Goal: Task Accomplishment & Management: Use online tool/utility

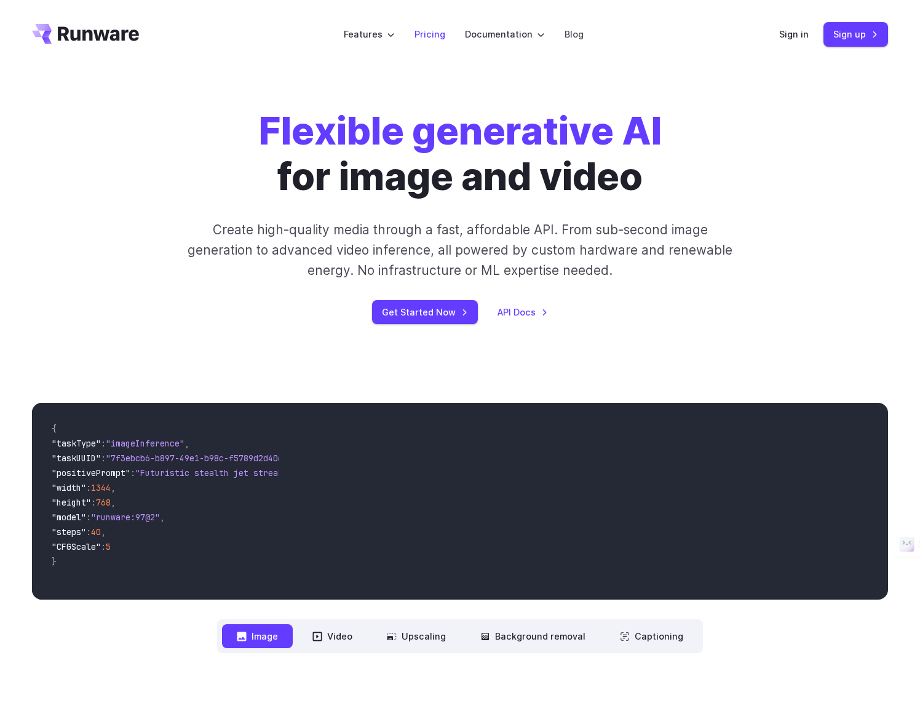
click at [437, 29] on link "Pricing" at bounding box center [430, 34] width 31 height 14
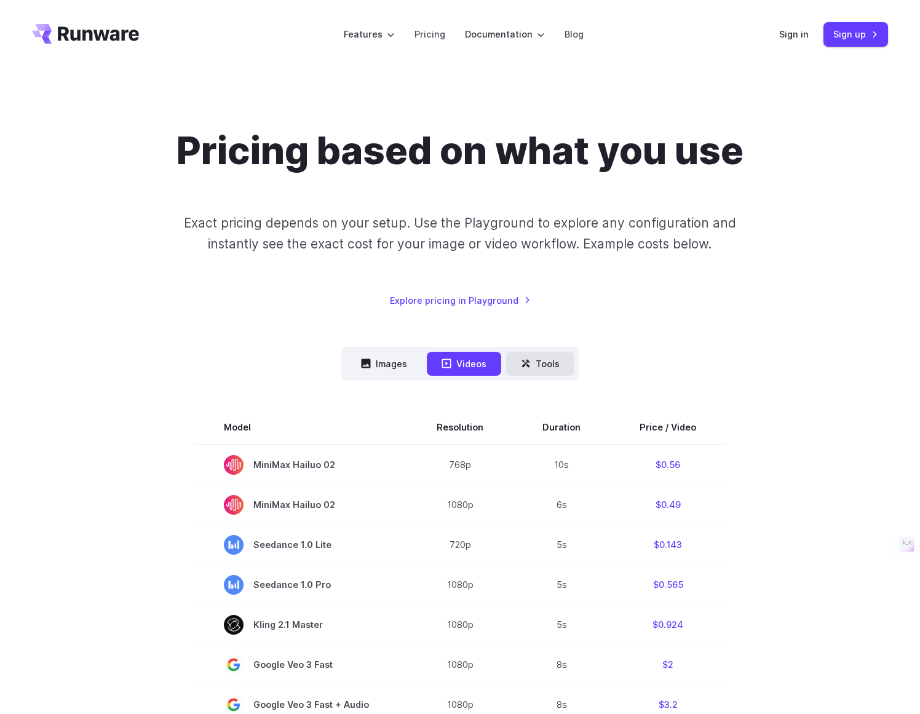
click at [534, 360] on button "Tools" at bounding box center [540, 364] width 68 height 24
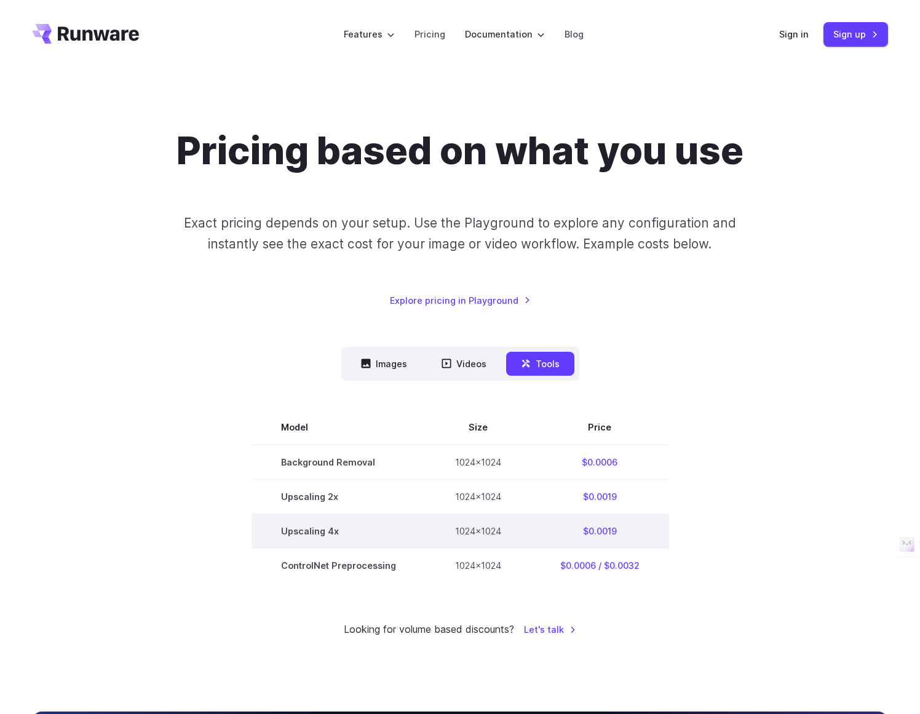
click at [635, 517] on td "$0.0019" at bounding box center [600, 531] width 138 height 34
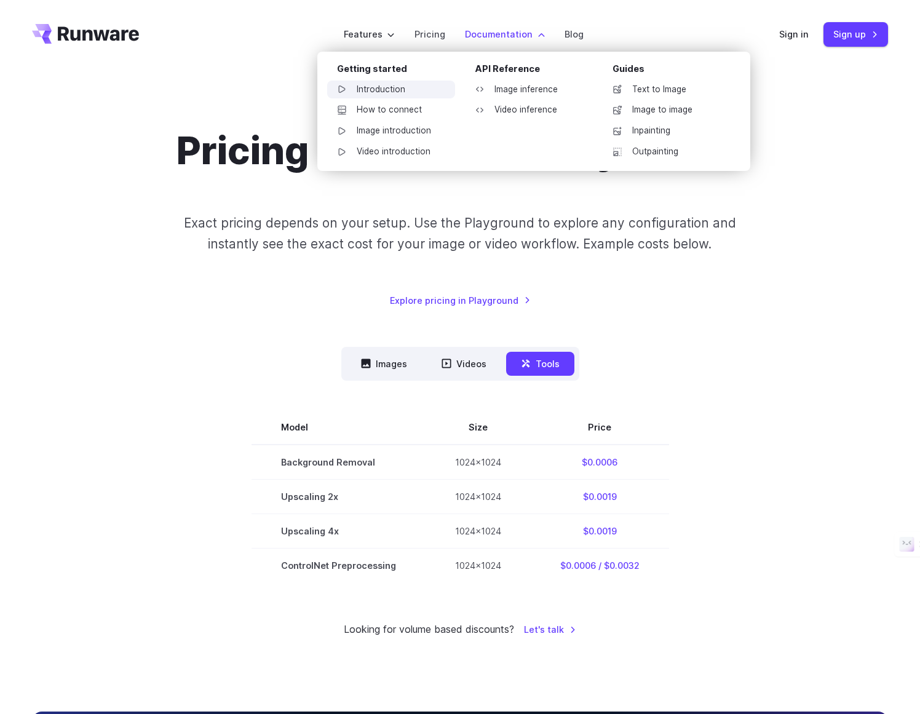
click at [378, 89] on link "Introduction" at bounding box center [391, 90] width 128 height 18
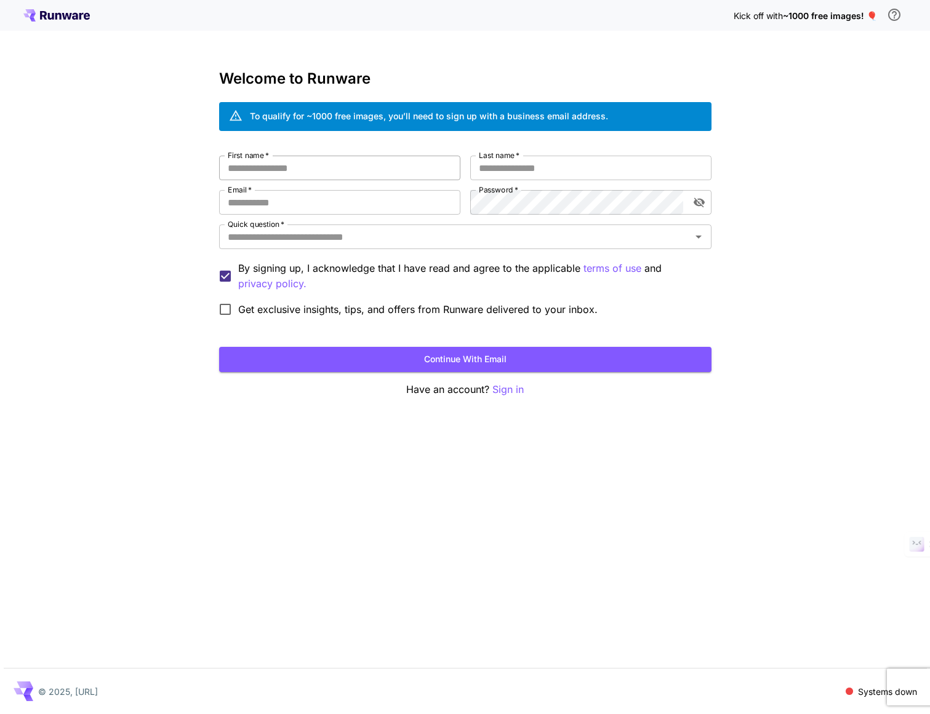
click at [424, 165] on input "First name   *" at bounding box center [339, 168] width 241 height 25
type input "****"
type input "*****"
type input "**********"
click at [365, 245] on input "Quick question   *" at bounding box center [455, 236] width 464 height 17
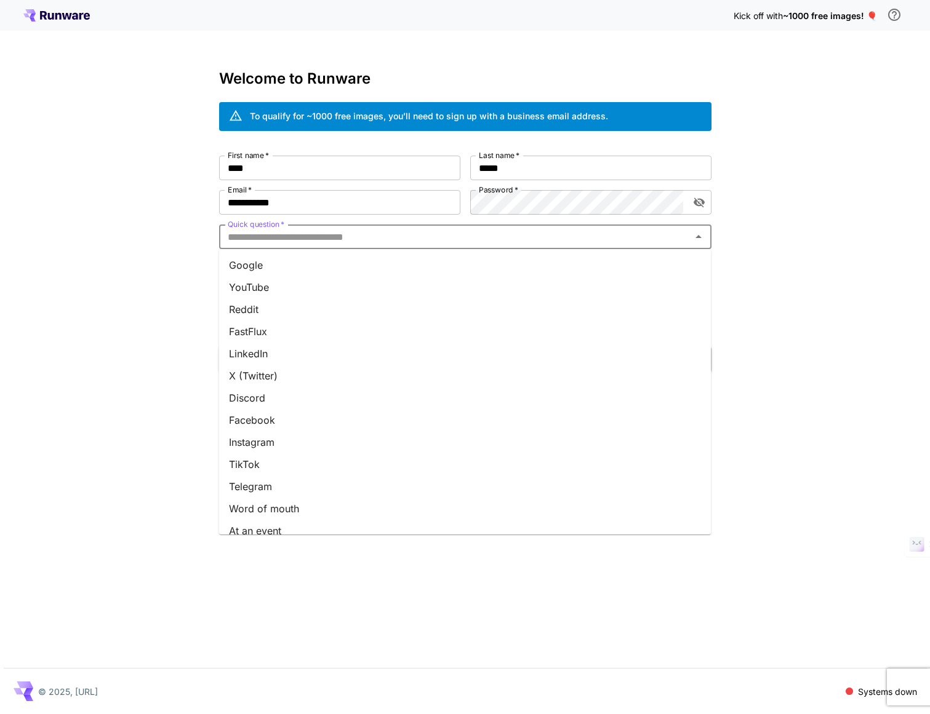
click at [282, 378] on li "X (Twitter)" at bounding box center [465, 376] width 492 height 22
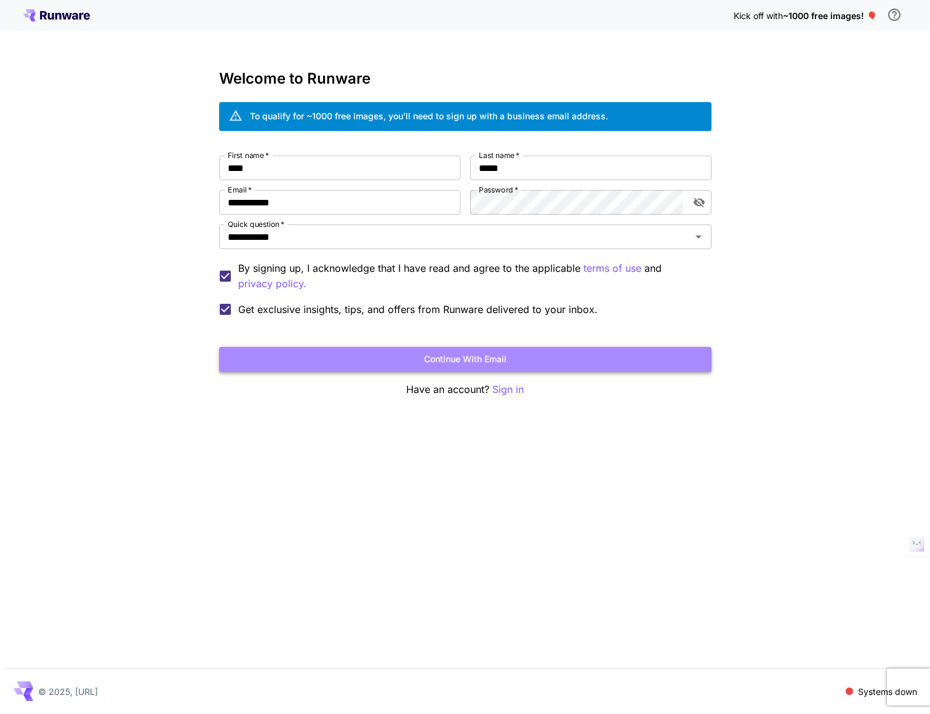
click at [329, 360] on button "Continue with email" at bounding box center [465, 359] width 492 height 25
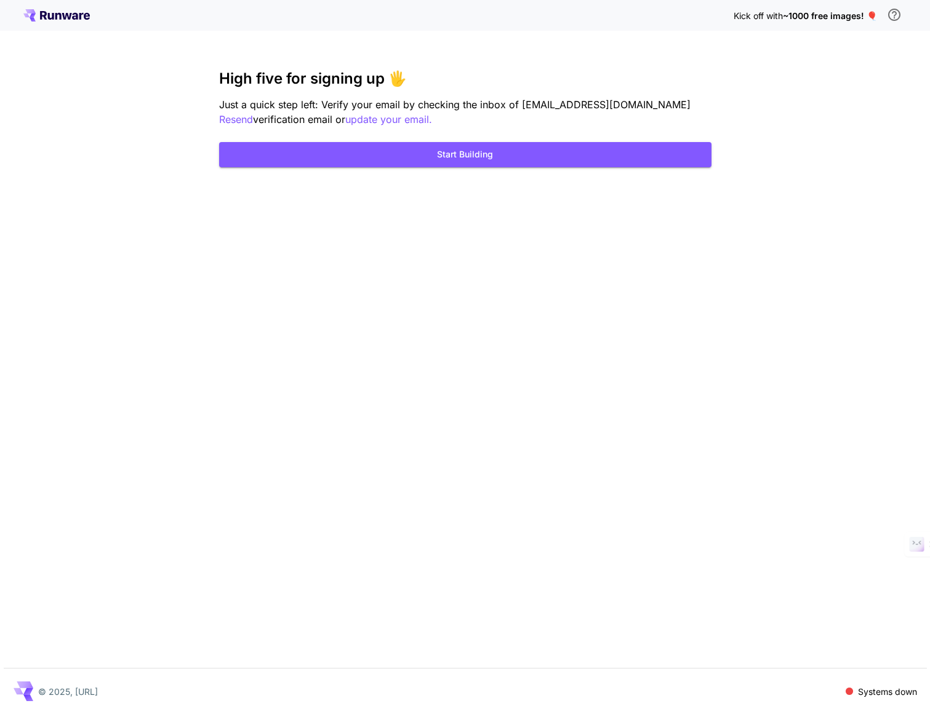
click at [189, 455] on div "Kick off with ~1000 free images! 🎈 High five for signing up 🖐️ Just a quick ste…" at bounding box center [465, 357] width 930 height 714
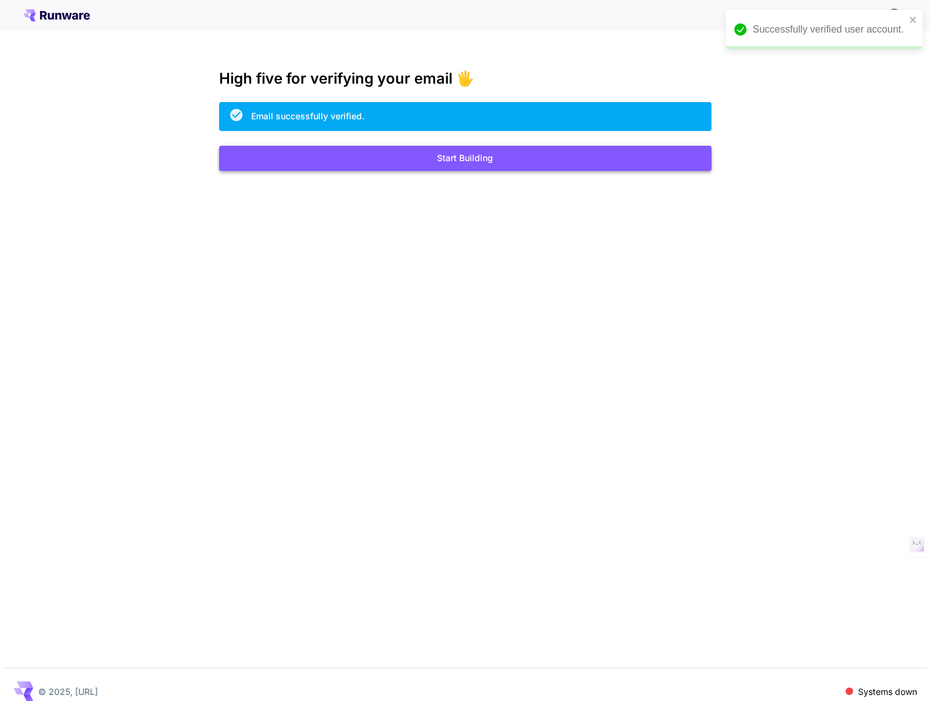
click at [477, 158] on button "Start Building" at bounding box center [465, 158] width 492 height 25
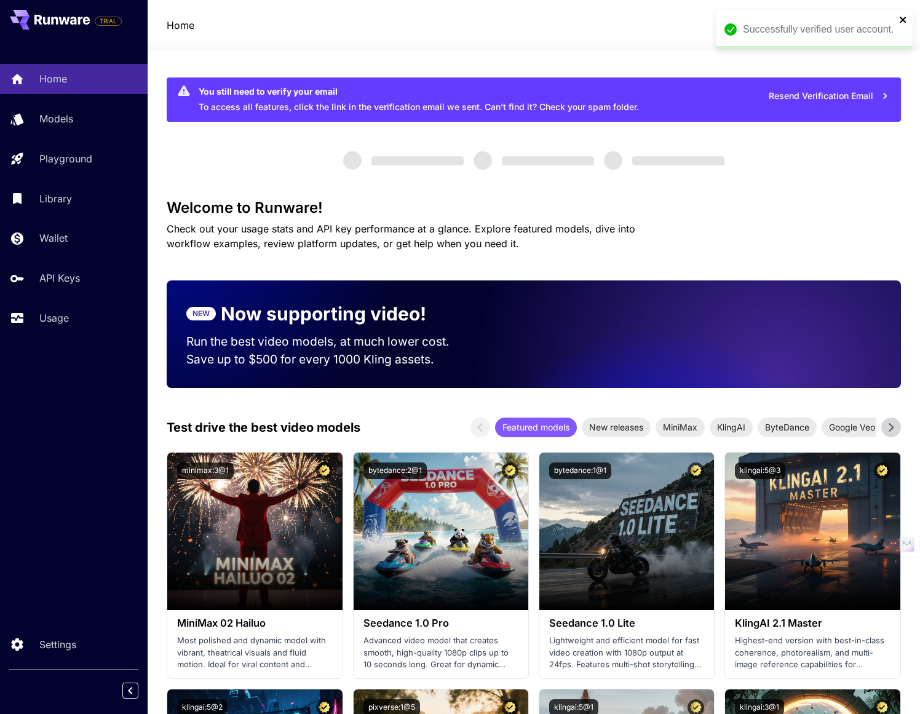
click at [906, 18] on icon "close" at bounding box center [903, 20] width 9 height 10
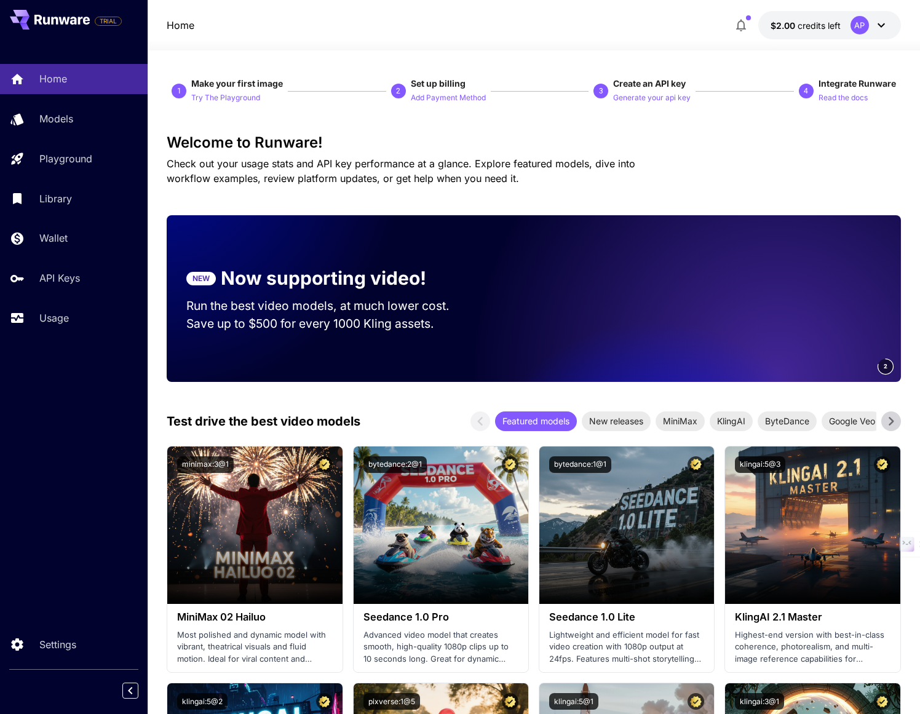
click at [882, 19] on icon at bounding box center [881, 25] width 15 height 15
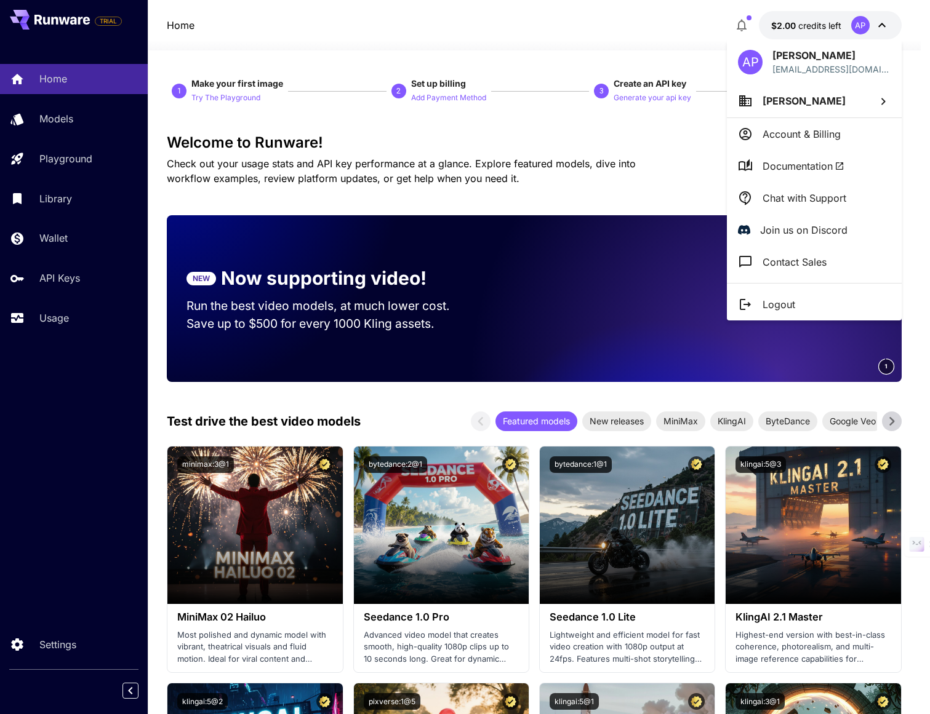
click at [882, 19] on div at bounding box center [465, 357] width 930 height 714
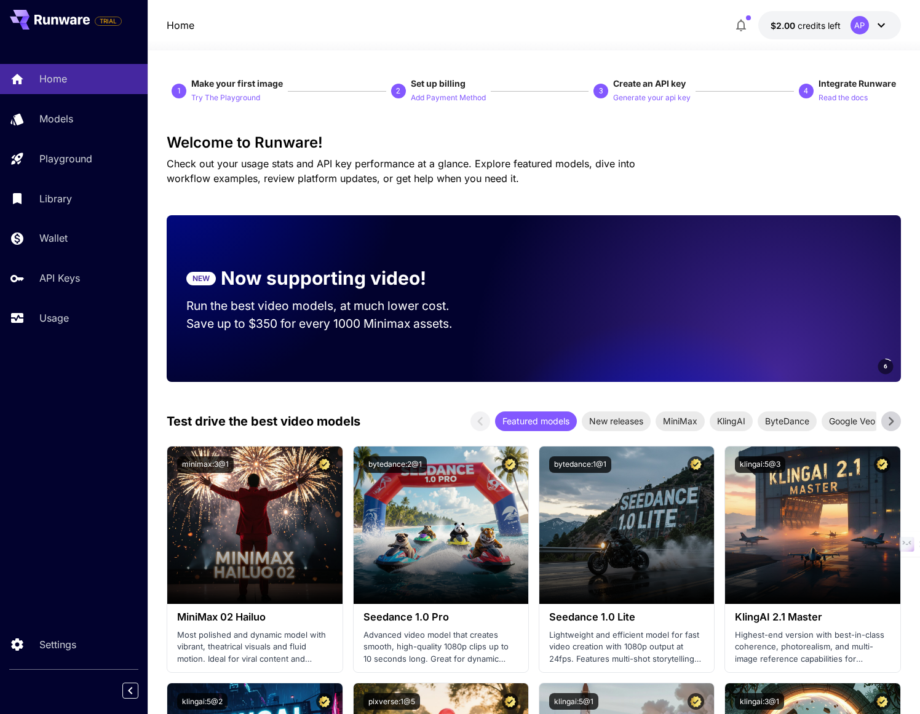
click at [739, 23] on icon "button" at bounding box center [741, 25] width 15 height 15
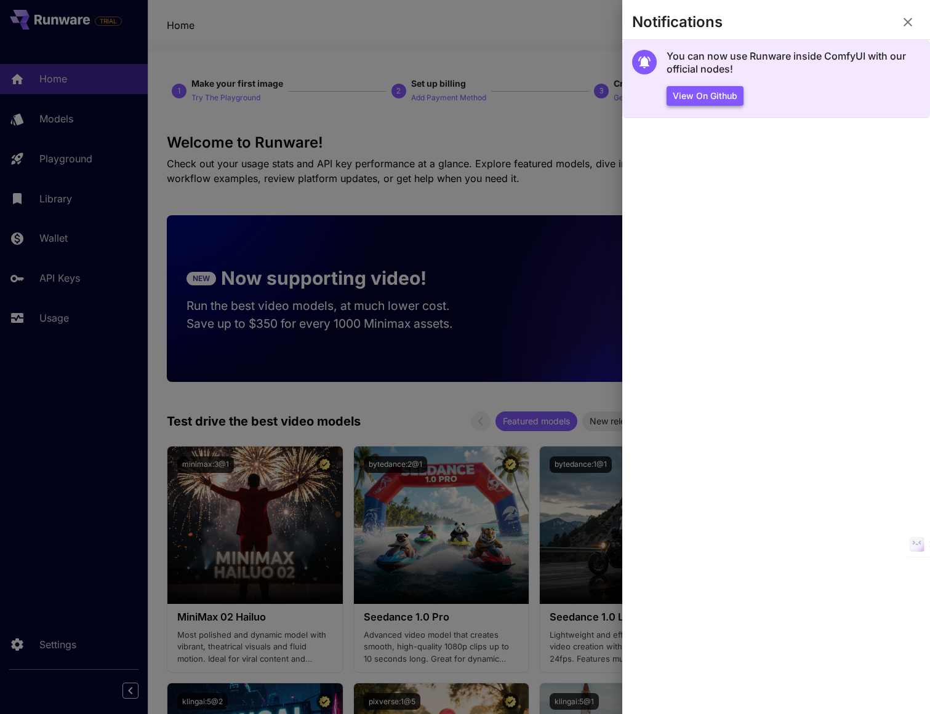
click at [711, 94] on button "View on Github" at bounding box center [704, 96] width 77 height 20
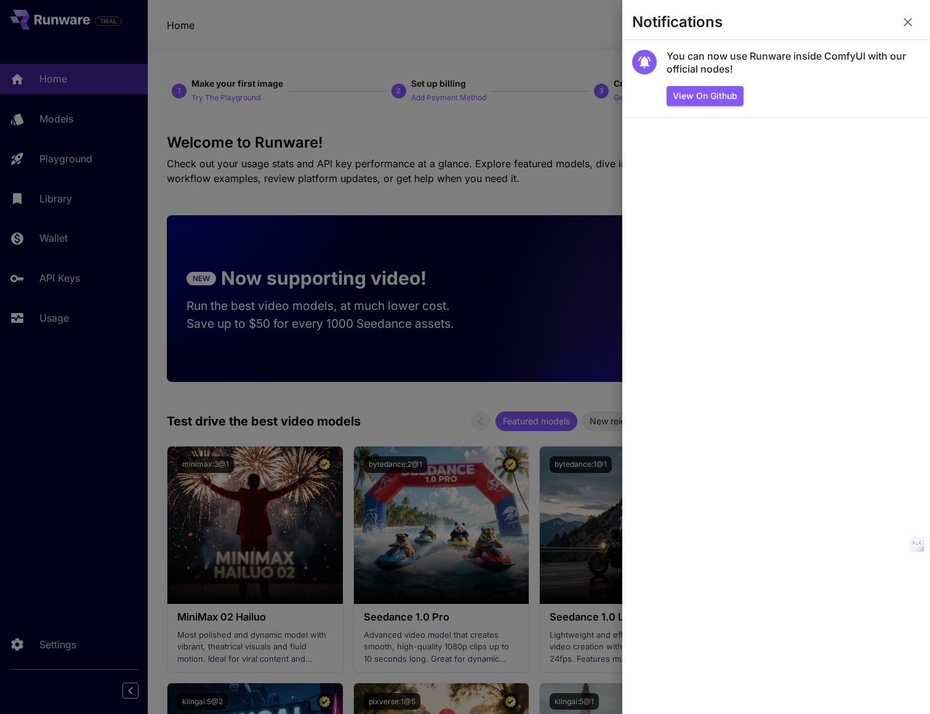
click at [591, 117] on div at bounding box center [465, 357] width 930 height 714
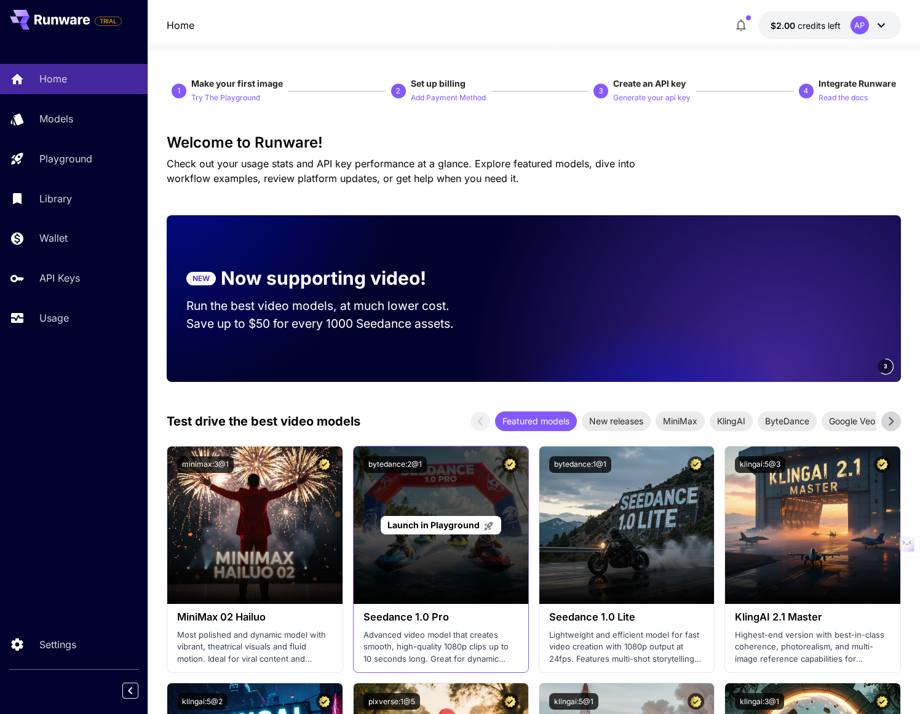
click at [479, 539] on div "Launch in Playground" at bounding box center [441, 525] width 175 height 157
click at [459, 523] on span "Launch in Playground" at bounding box center [434, 525] width 92 height 10
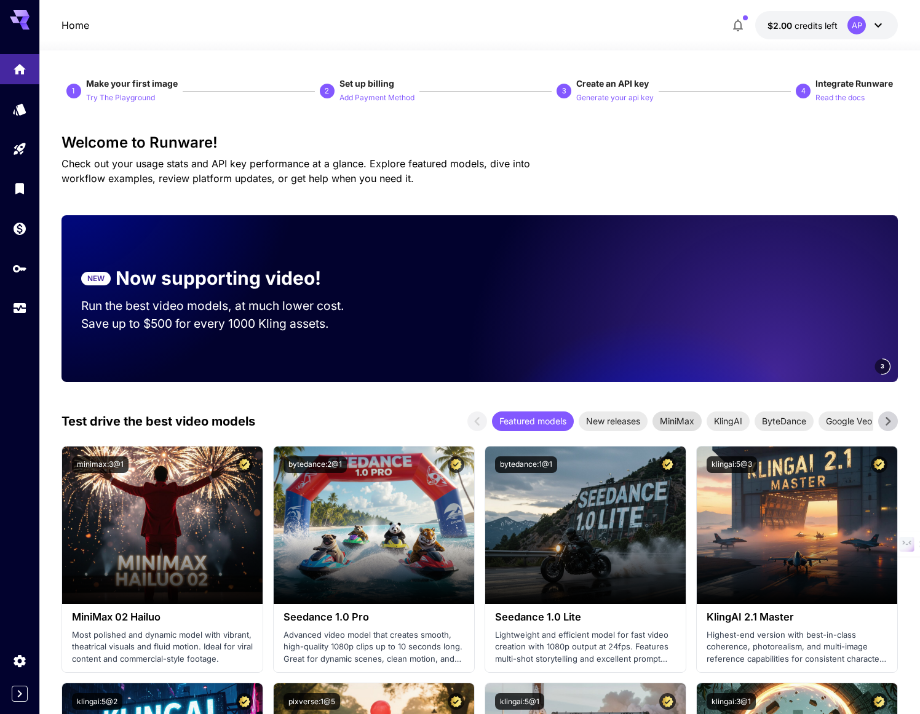
click at [682, 416] on span "MiniMax" at bounding box center [677, 421] width 49 height 13
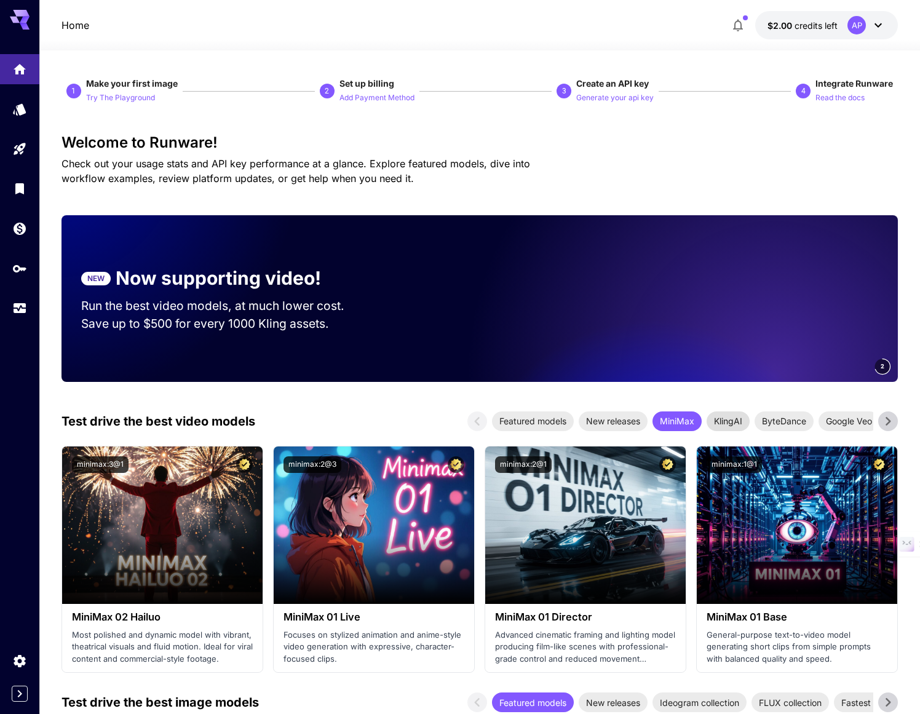
click at [729, 422] on span "KlingAI" at bounding box center [728, 421] width 43 height 13
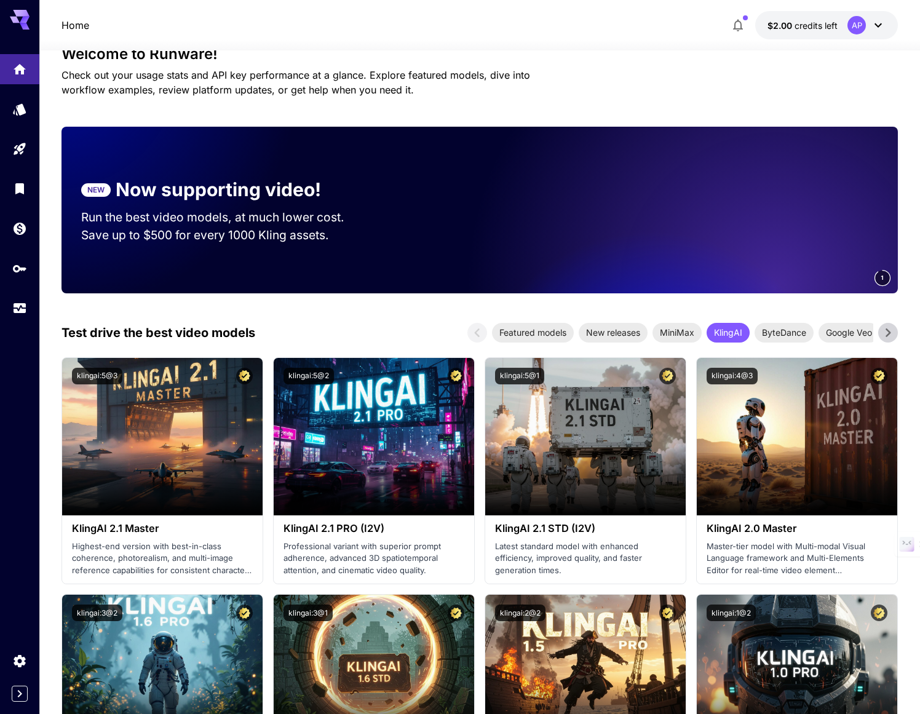
scroll to position [130, 0]
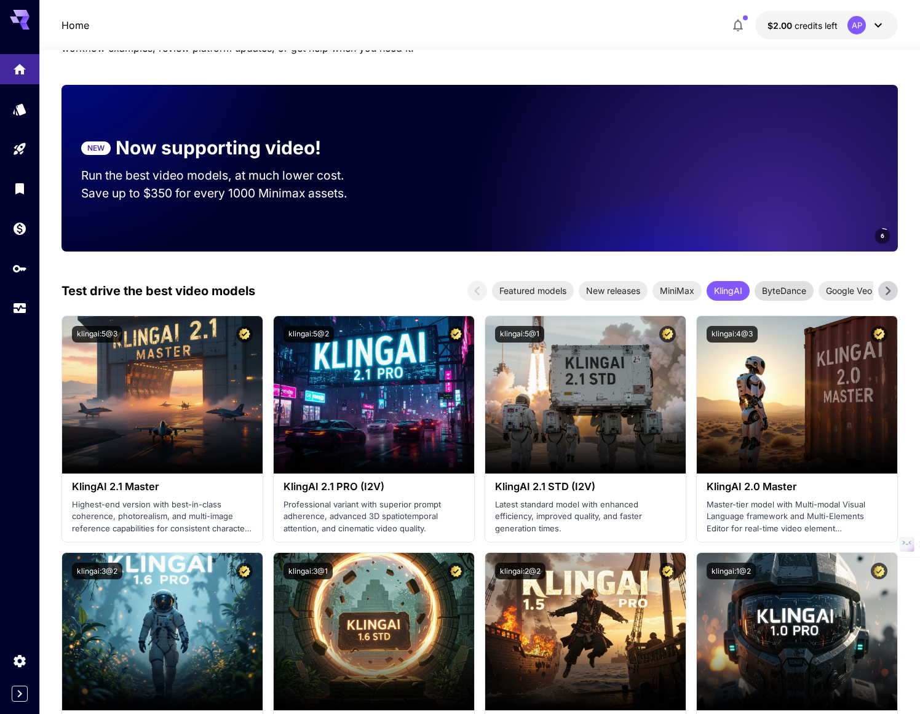
click at [780, 290] on span "ByteDance" at bounding box center [784, 290] width 59 height 13
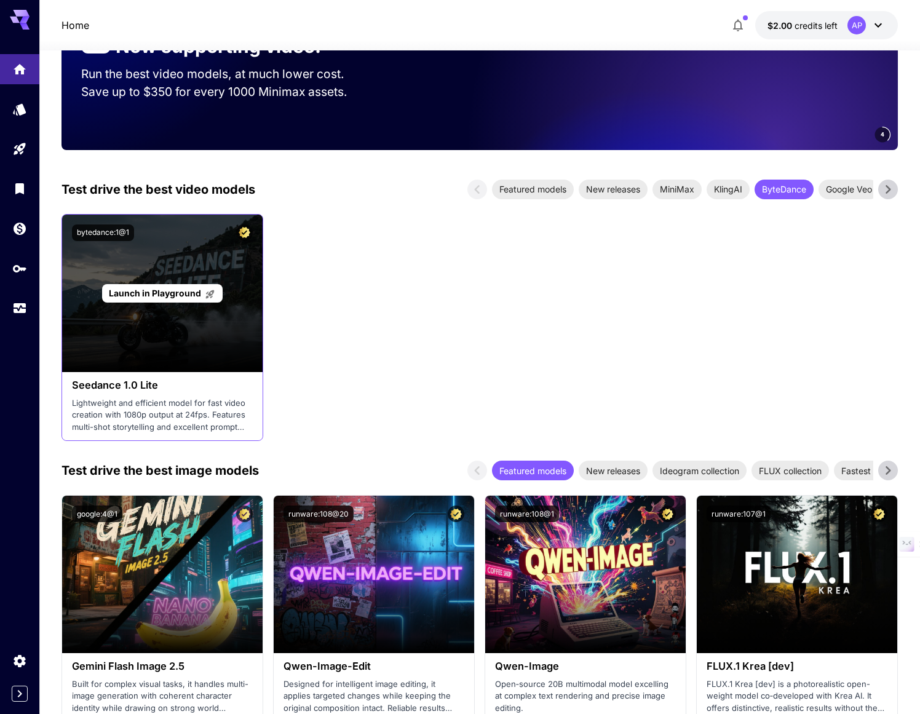
scroll to position [236, 0]
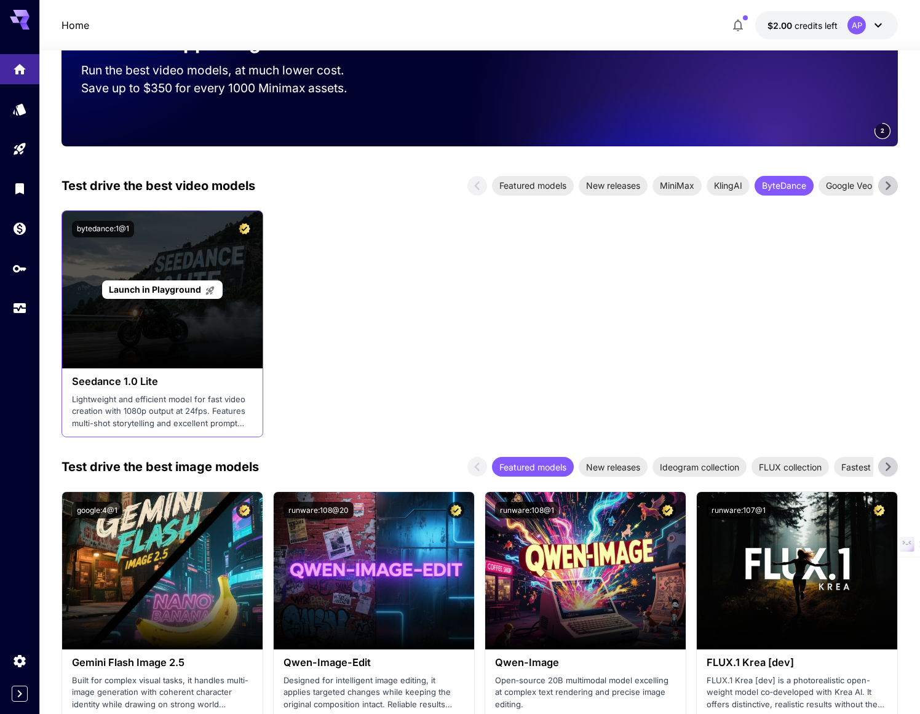
click at [163, 326] on div "Launch in Playground" at bounding box center [162, 289] width 201 height 157
click at [182, 282] on div "Launch in Playground" at bounding box center [162, 290] width 120 height 19
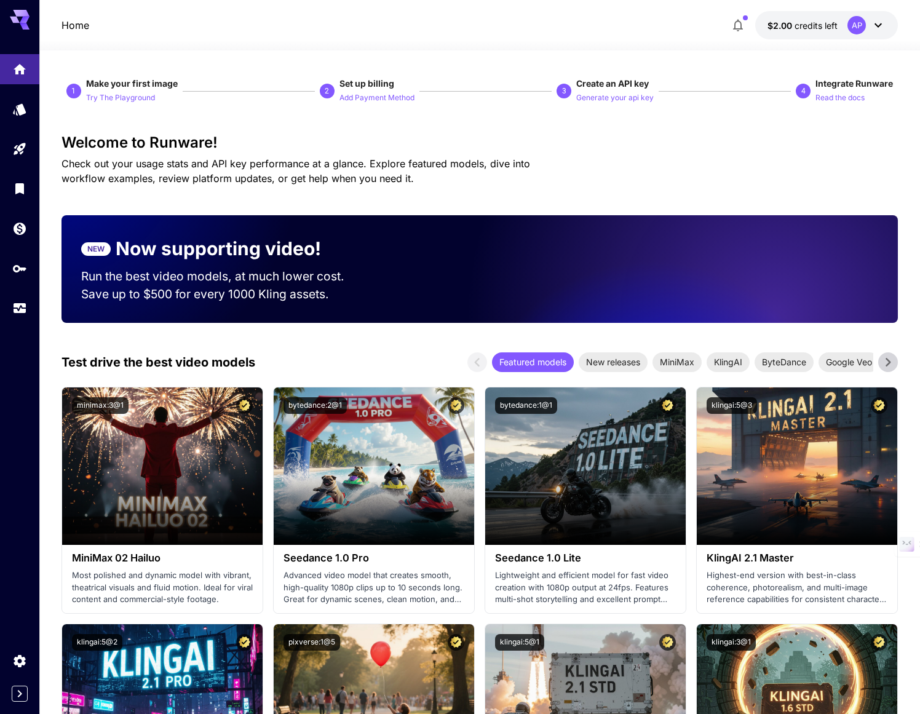
scroll to position [236, 0]
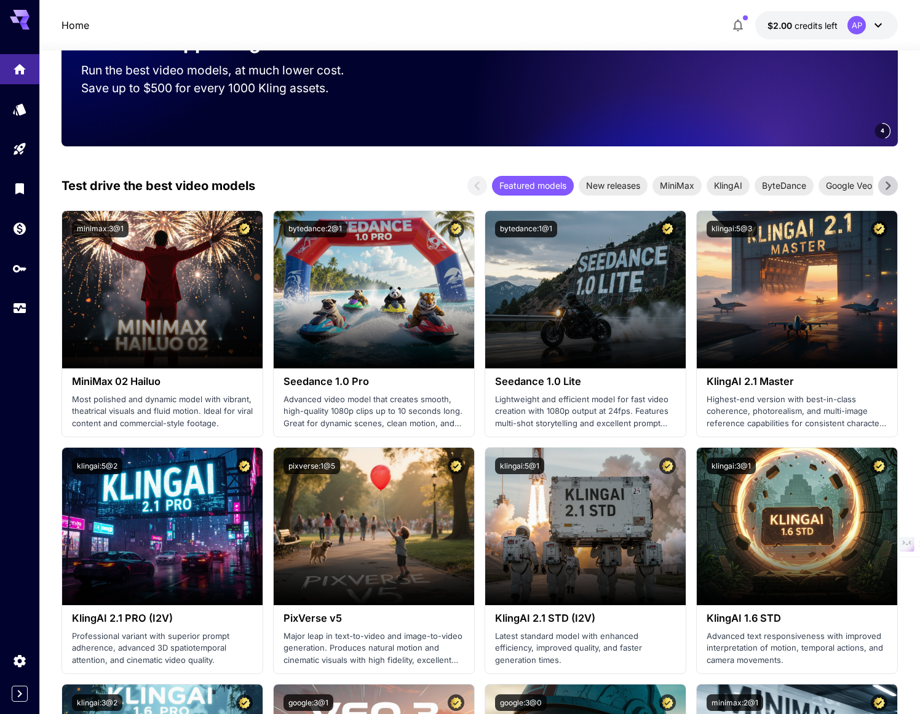
click at [890, 182] on icon at bounding box center [888, 186] width 18 height 18
click at [772, 189] on span "Google Veo" at bounding box center [761, 185] width 61 height 13
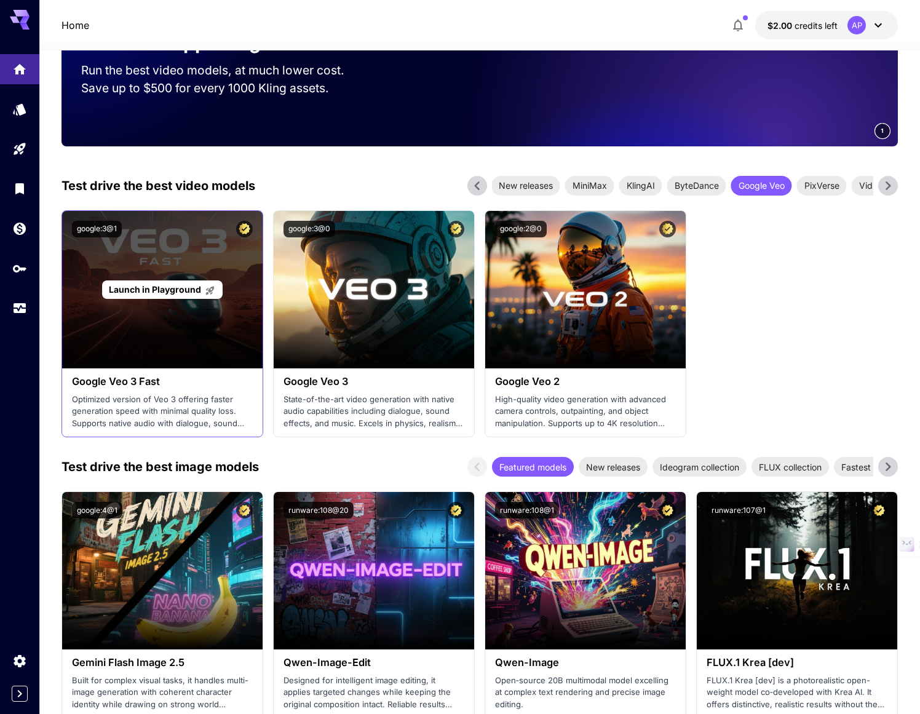
click at [209, 306] on div "Launch in Playground" at bounding box center [162, 289] width 201 height 157
click at [213, 295] on icon at bounding box center [210, 290] width 10 height 10
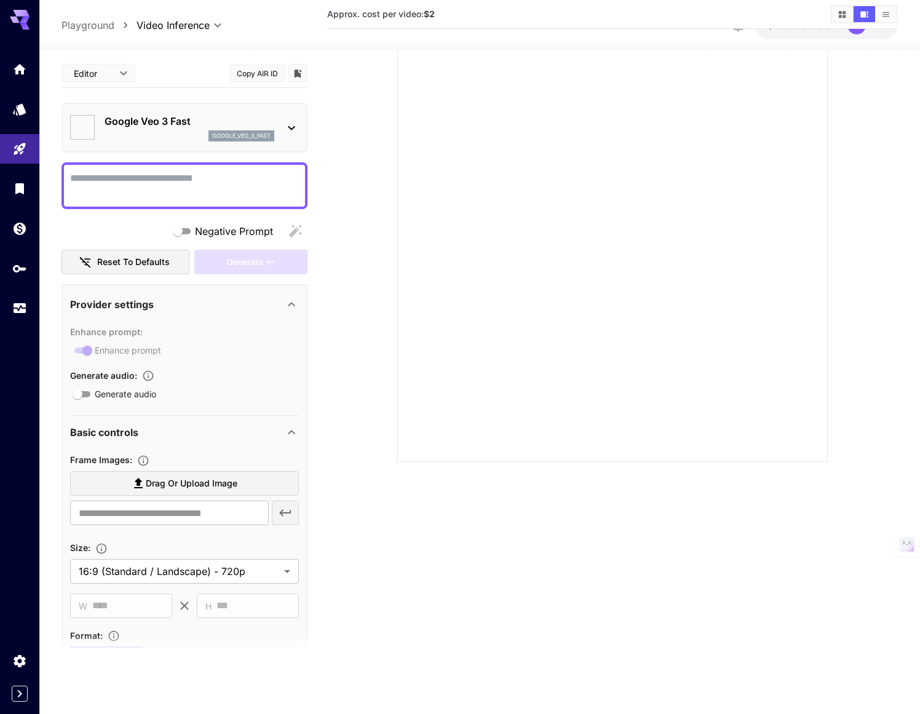
type input "*"
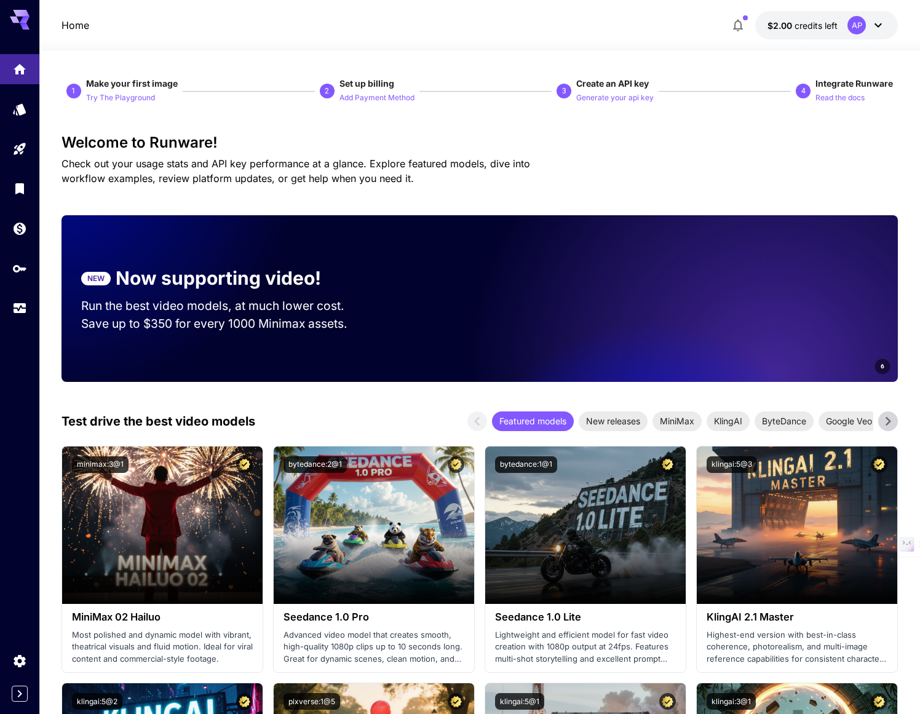
click at [17, 10] on icon at bounding box center [20, 20] width 20 height 20
click at [21, 15] on icon at bounding box center [20, 16] width 20 height 13
